Goal: Task Accomplishment & Management: Use online tool/utility

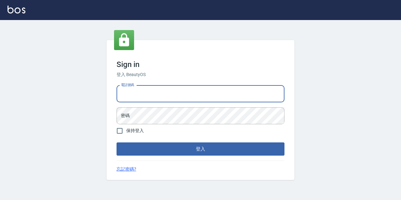
click at [137, 93] on input "電話號碼" at bounding box center [200, 93] width 168 height 17
type input "0977888999"
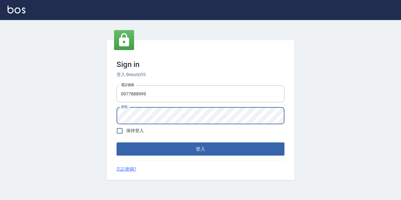
click at [116, 142] on button "登入" at bounding box center [200, 148] width 168 height 13
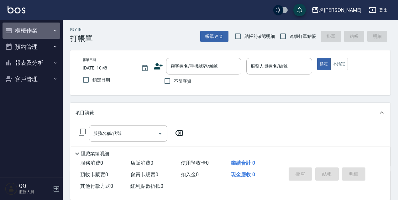
click at [38, 33] on button "櫃檯作業" at bounding box center [32, 31] width 58 height 16
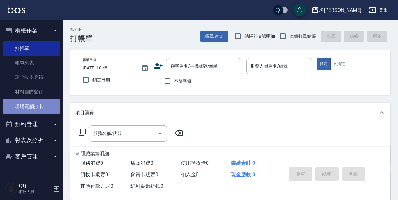
click at [44, 101] on link "現場電腦打卡" at bounding box center [32, 106] width 58 height 14
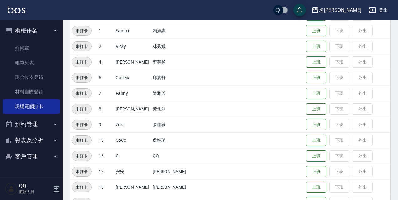
scroll to position [128, 0]
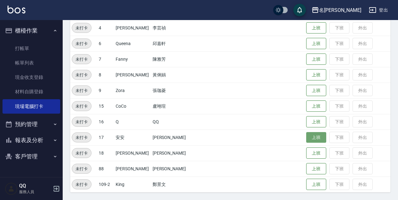
click at [306, 136] on button "上班" at bounding box center [316, 137] width 20 height 11
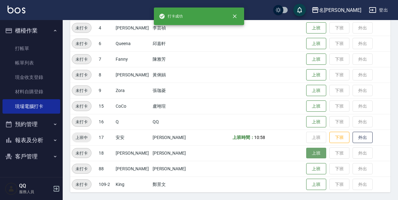
click at [306, 153] on button "上班" at bounding box center [316, 153] width 20 height 11
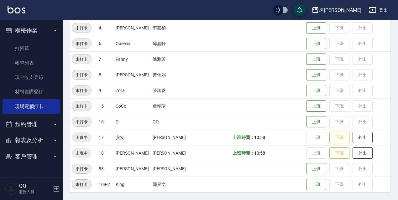
scroll to position [3, 0]
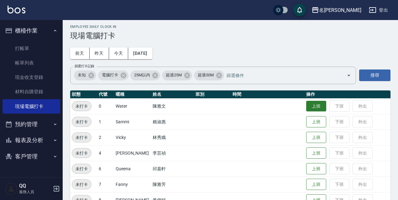
click at [320, 104] on button "上班" at bounding box center [316, 106] width 20 height 11
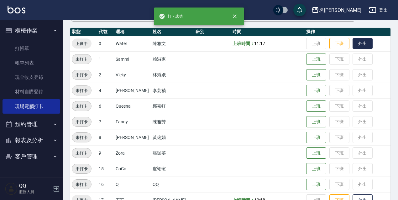
scroll to position [97, 0]
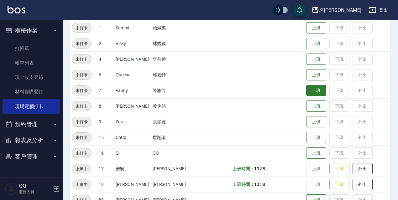
click at [317, 96] on button "上班" at bounding box center [316, 90] width 20 height 11
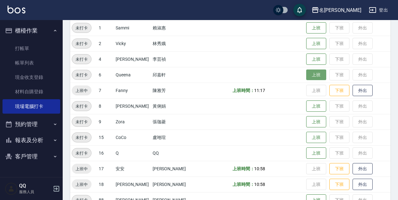
click at [312, 73] on button "上班" at bounding box center [316, 75] width 20 height 11
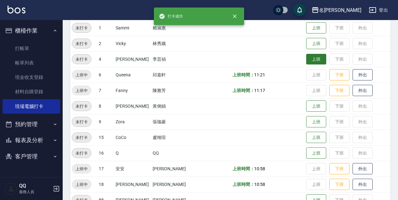
click at [314, 59] on button "上班" at bounding box center [316, 59] width 20 height 11
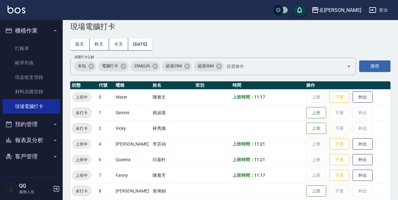
scroll to position [0, 0]
